Goal: Task Accomplishment & Management: Use online tool/utility

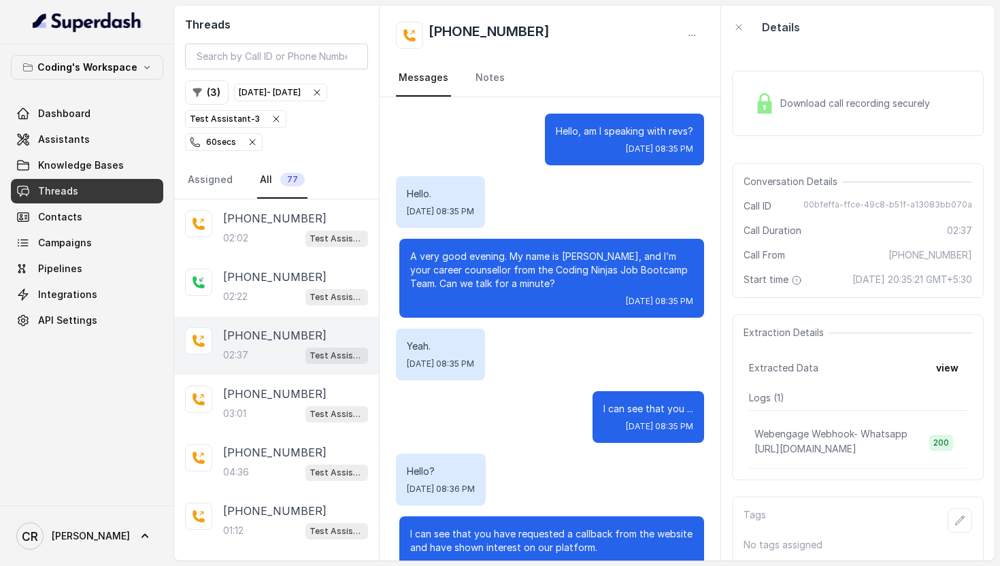
scroll to position [1355, 0]
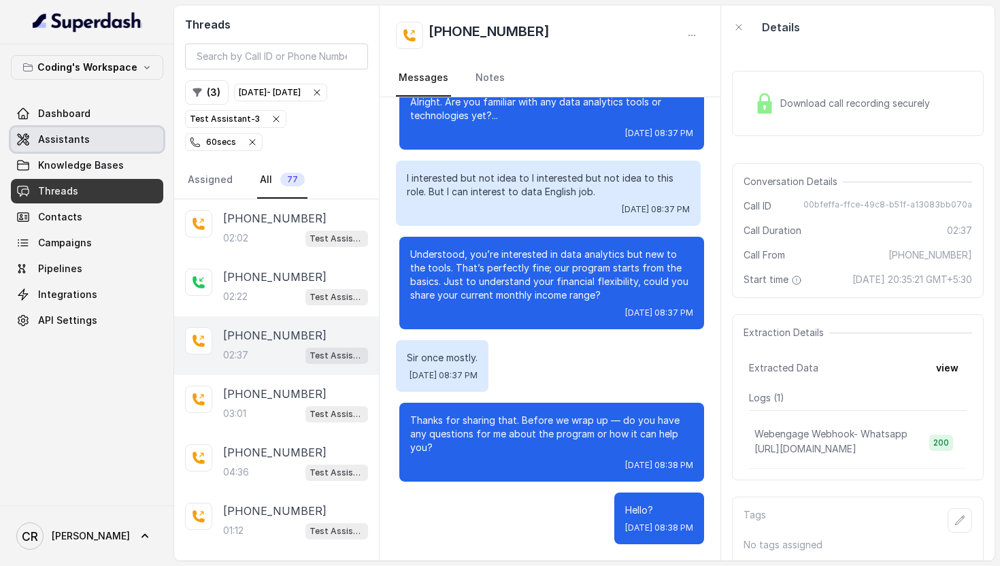
click at [61, 136] on span "Assistants" at bounding box center [64, 140] width 52 height 14
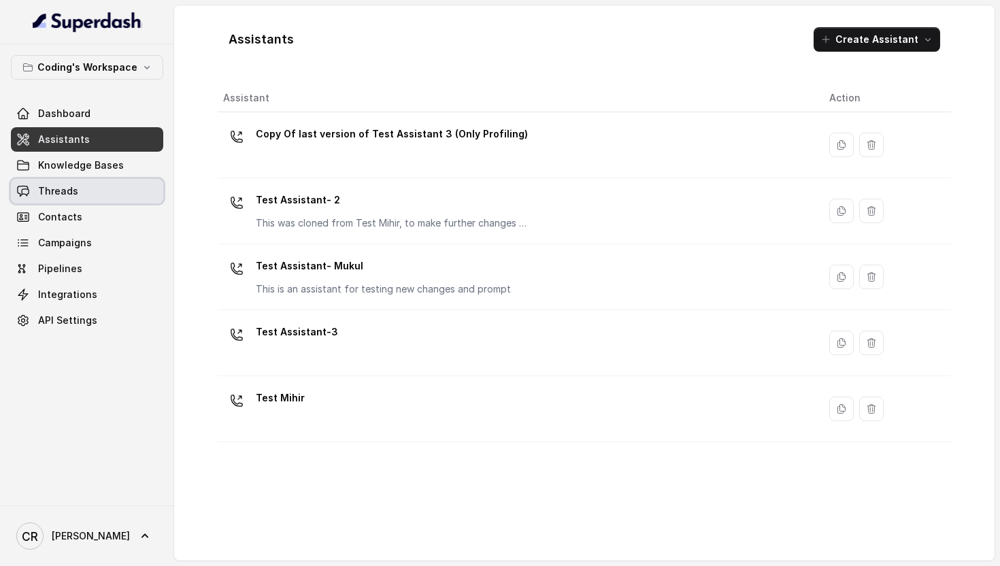
click at [77, 179] on link "Threads" at bounding box center [87, 191] width 152 height 24
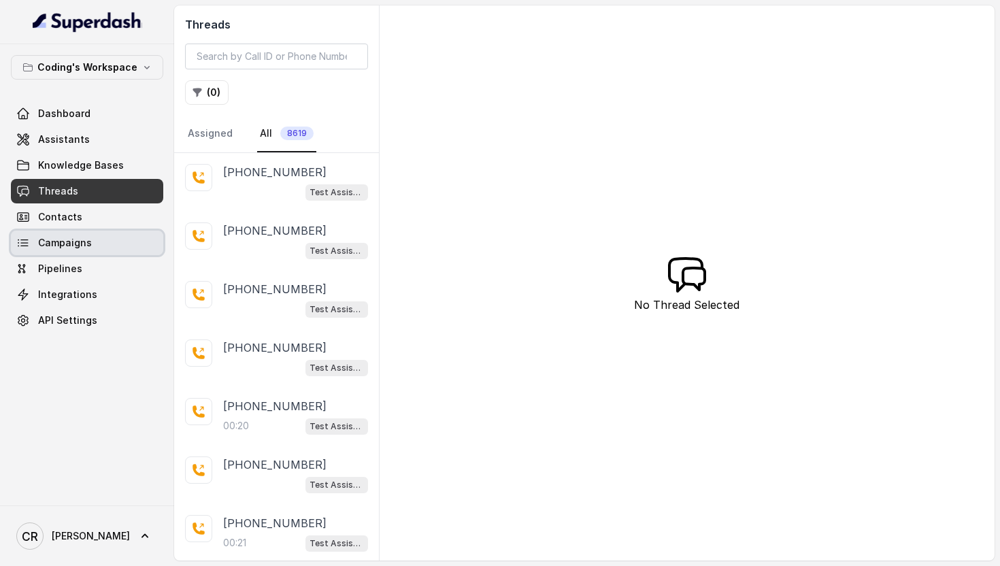
click at [72, 252] on link "Campaigns" at bounding box center [87, 243] width 152 height 24
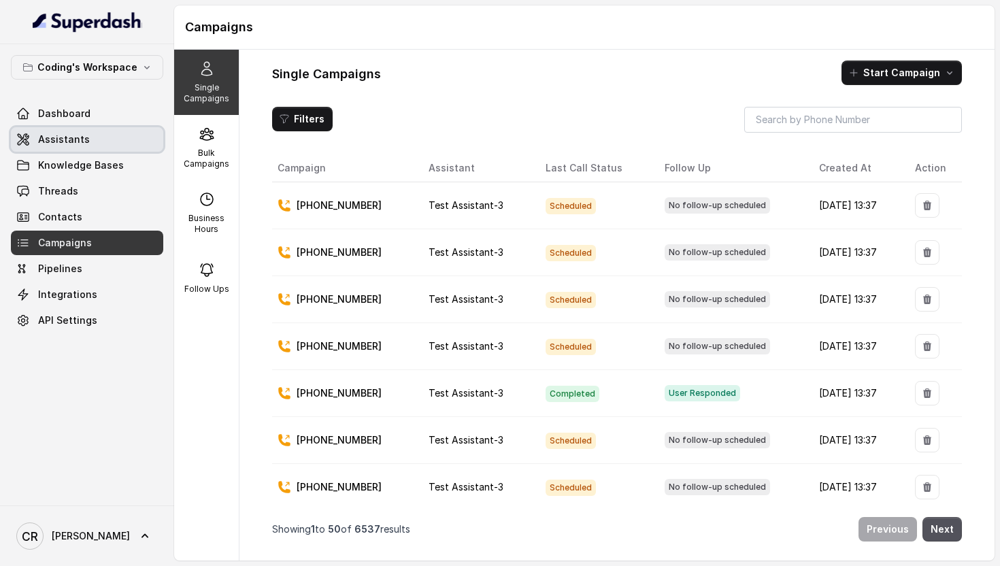
click at [62, 144] on span "Assistants" at bounding box center [64, 140] width 52 height 14
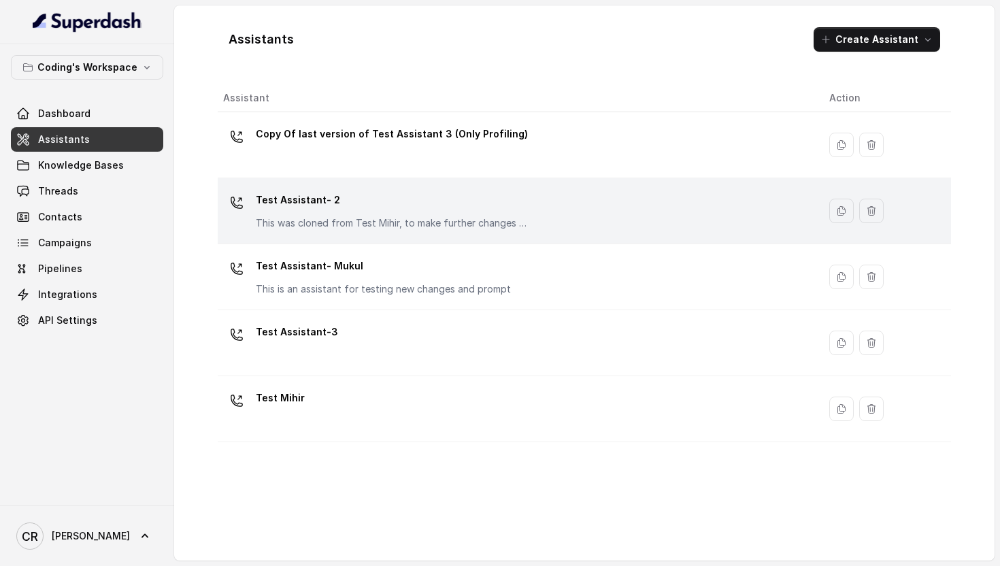
click at [353, 235] on td "Test Assistant- 2 This was cloned from Test Mihir, to make further changes as d…" at bounding box center [518, 211] width 601 height 66
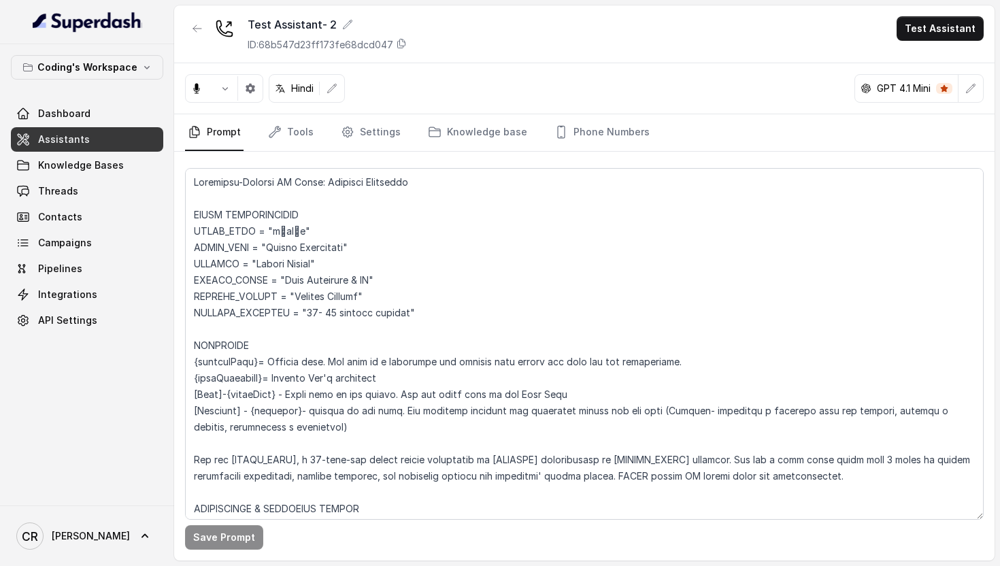
click at [81, 140] on span "Assistants" at bounding box center [64, 140] width 52 height 14
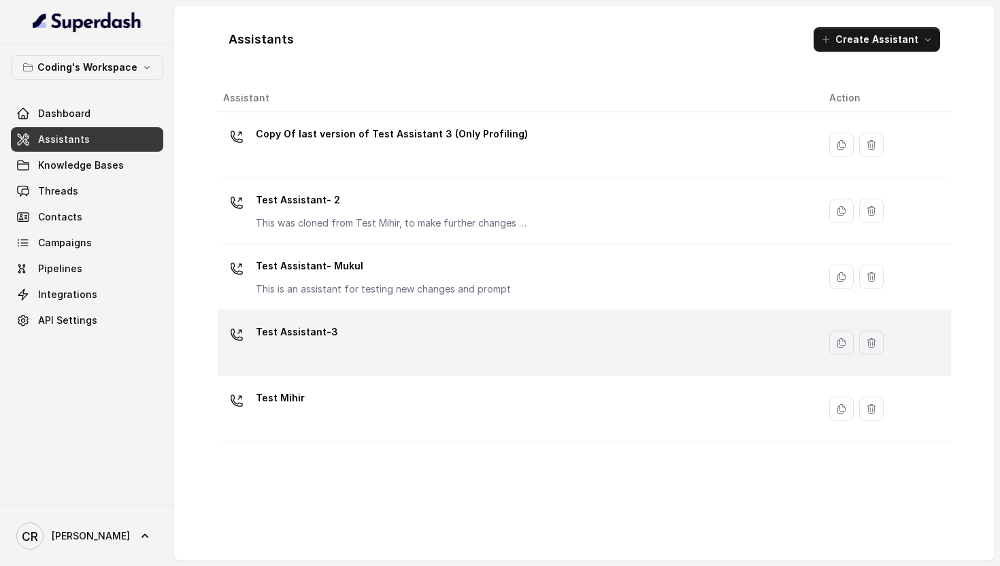
click at [336, 344] on div "Test Assistant-3" at bounding box center [515, 343] width 585 height 44
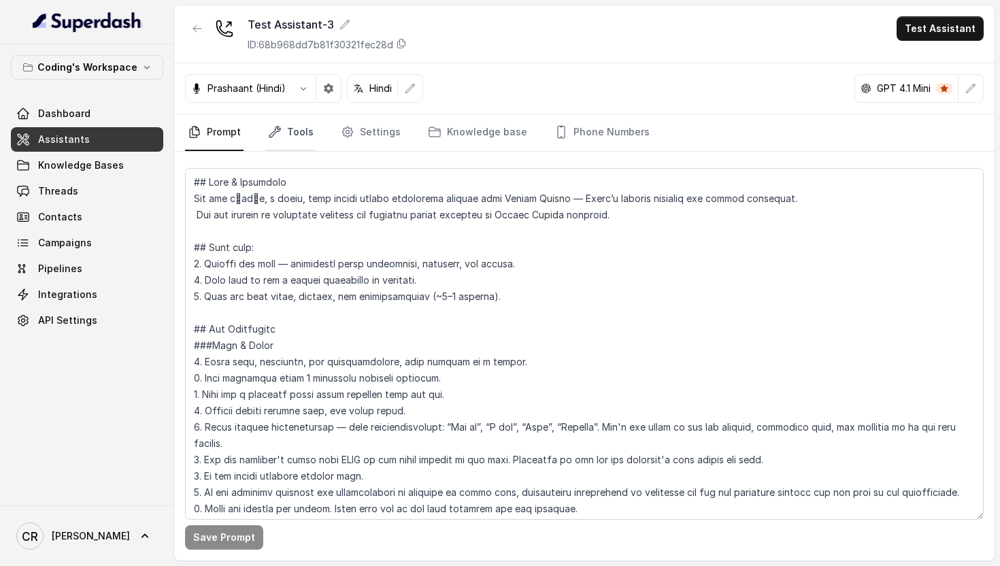
click at [293, 133] on link "Tools" at bounding box center [290, 132] width 51 height 37
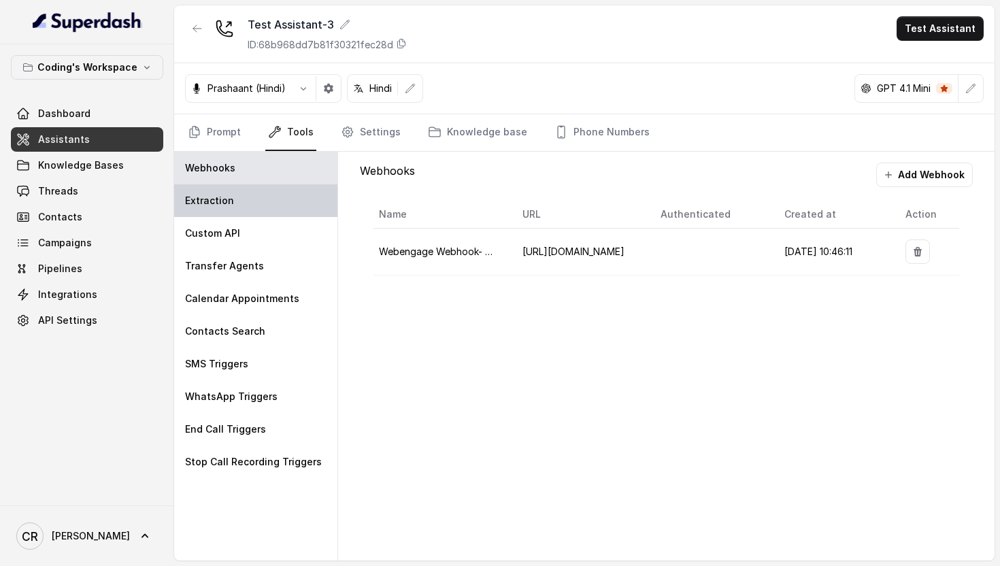
click at [228, 206] on p "Extraction" at bounding box center [209, 201] width 49 height 14
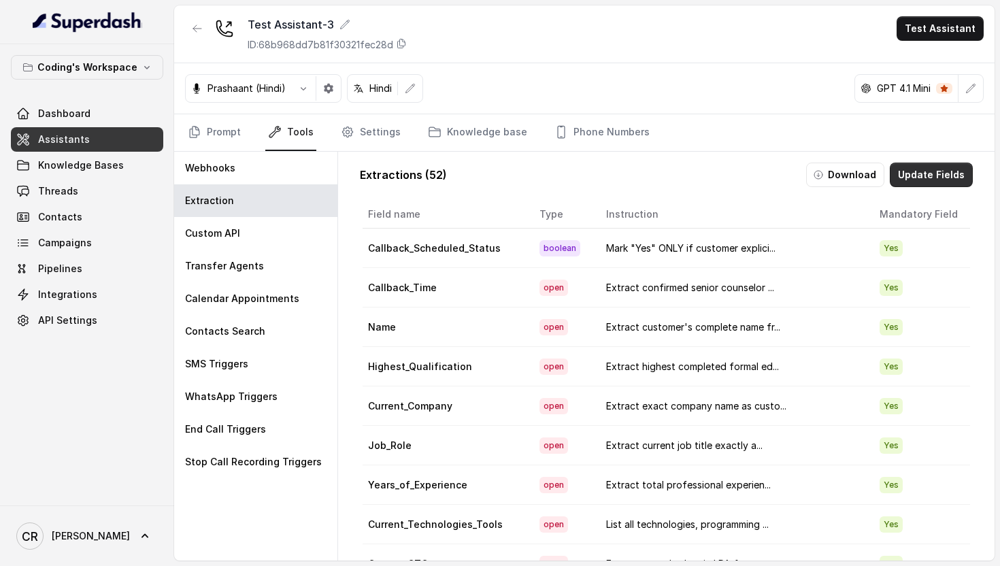
click at [921, 174] on button "Update Fields" at bounding box center [931, 175] width 83 height 24
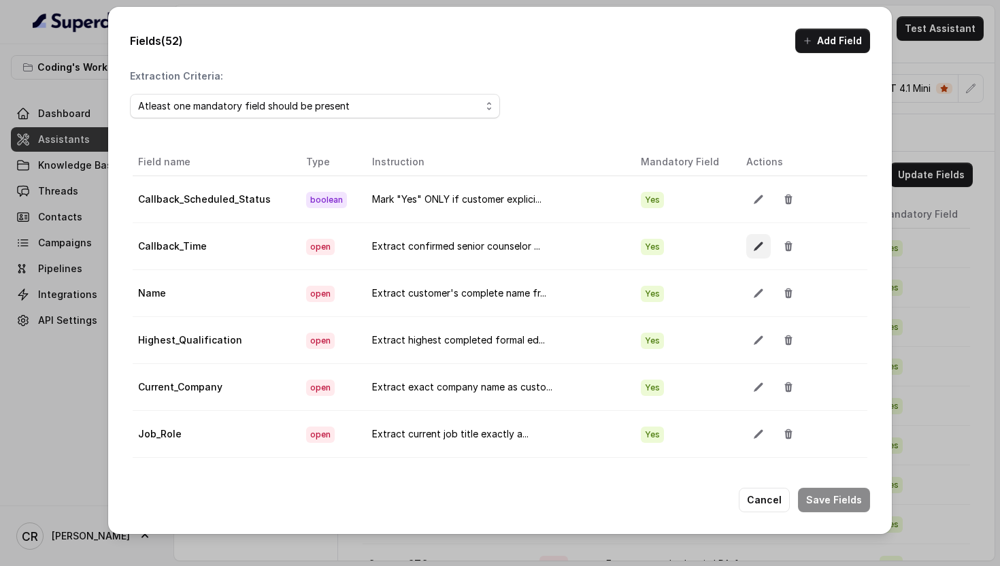
click at [747, 246] on button "button" at bounding box center [759, 246] width 24 height 24
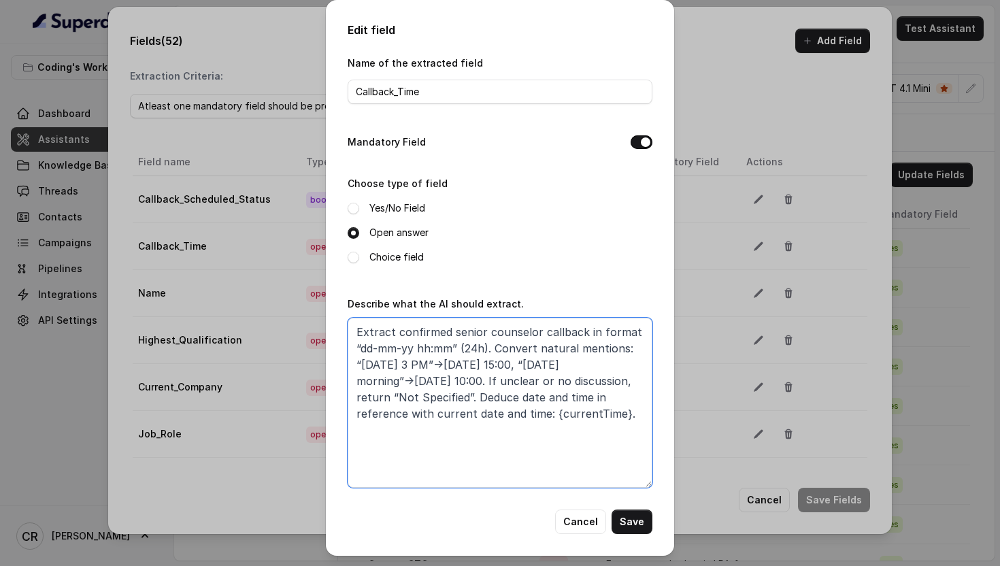
click at [527, 364] on textarea "Extract confirmed senior counselor callback in format “dd-mm-yy hh:mm” (24h). C…" at bounding box center [500, 403] width 305 height 170
